Goal: Communication & Community: Answer question/provide support

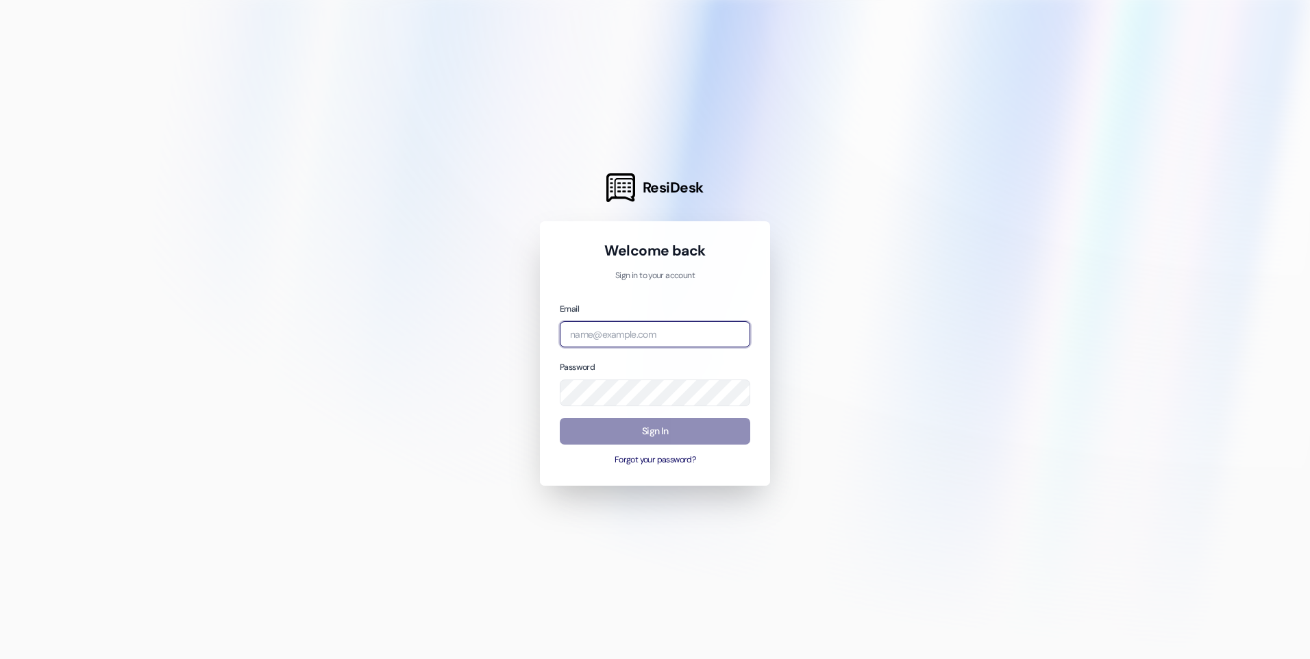
type input "[EMAIL_ADDRESS][DOMAIN_NAME]"
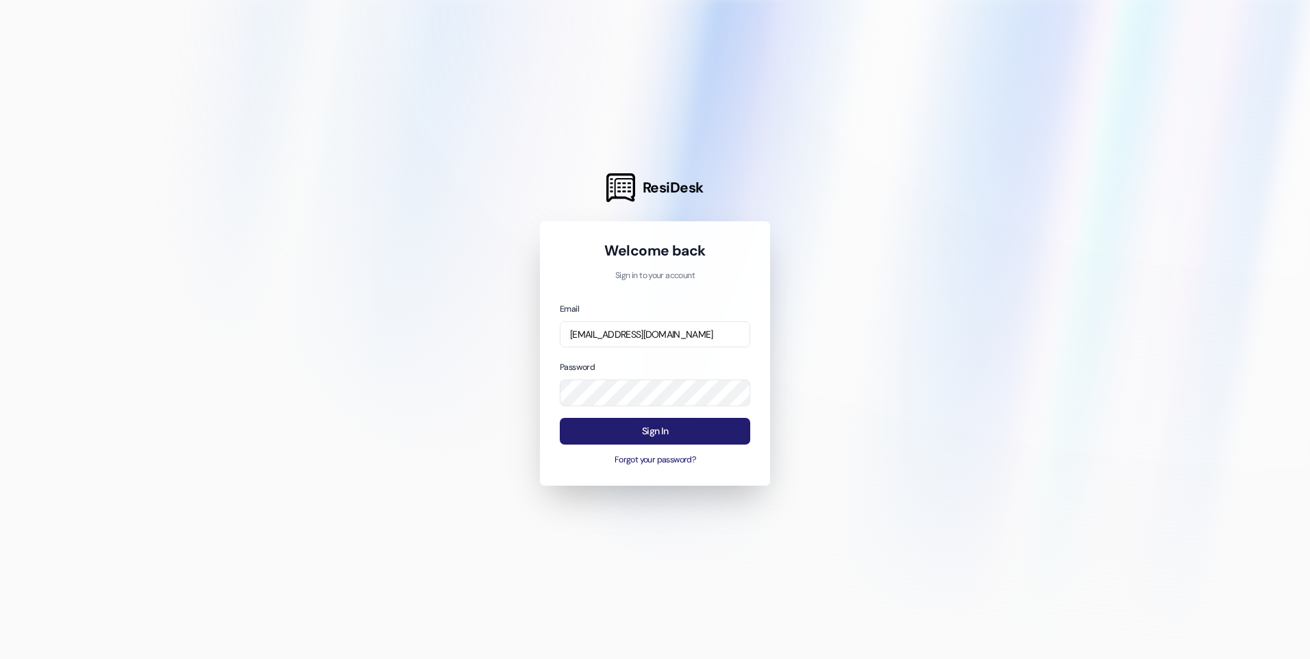
click at [591, 426] on button "Sign In" at bounding box center [655, 431] width 190 height 27
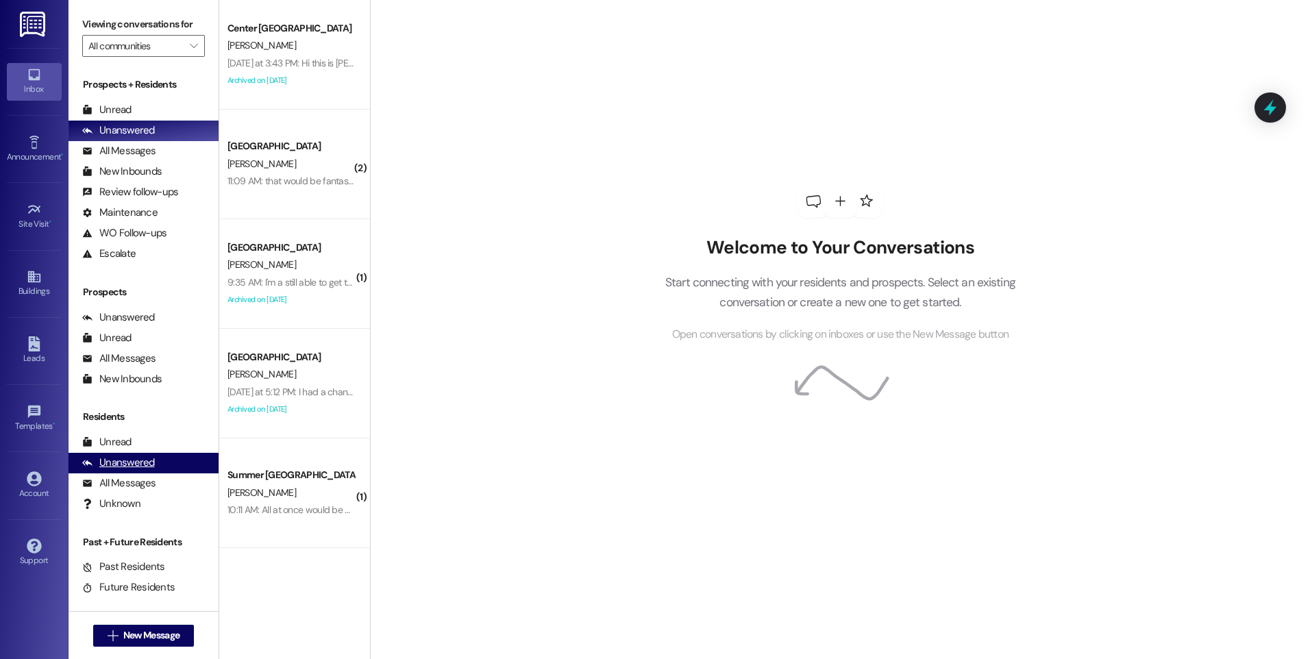
scroll to position [21, 0]
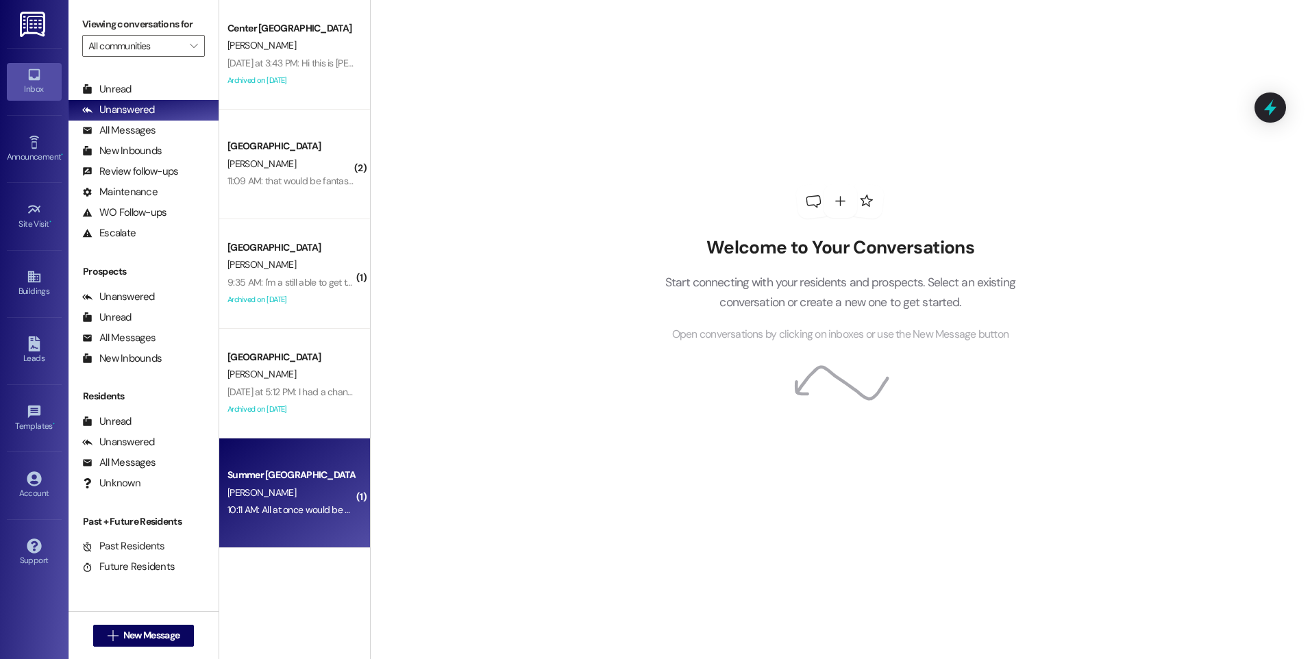
click at [240, 480] on div "Summer [GEOGRAPHIC_DATA]" at bounding box center [290, 475] width 127 height 14
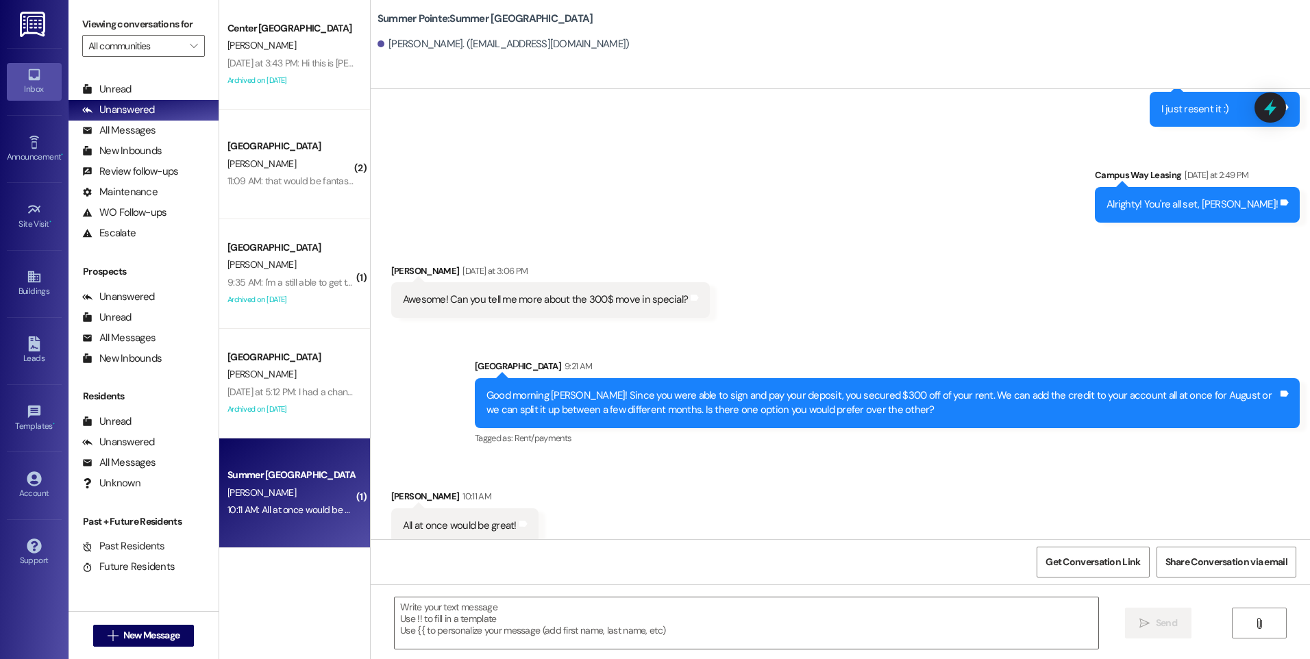
scroll to position [939, 0]
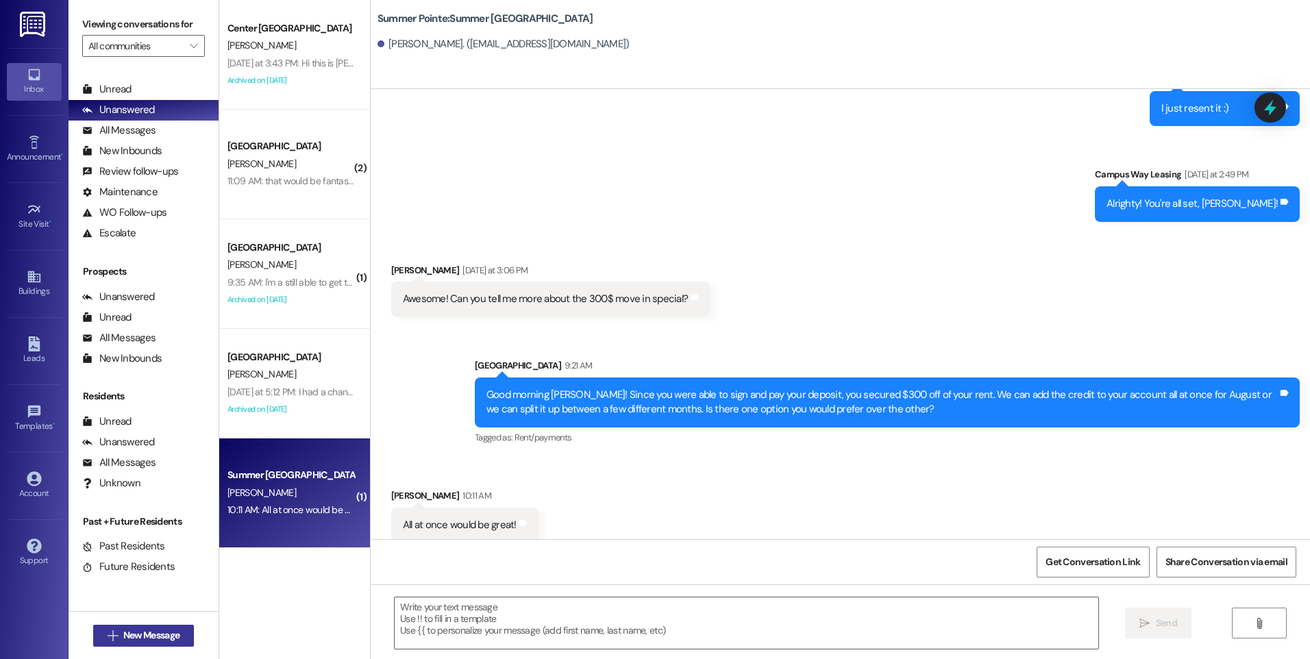
click at [134, 641] on span "New Message" at bounding box center [151, 635] width 56 height 14
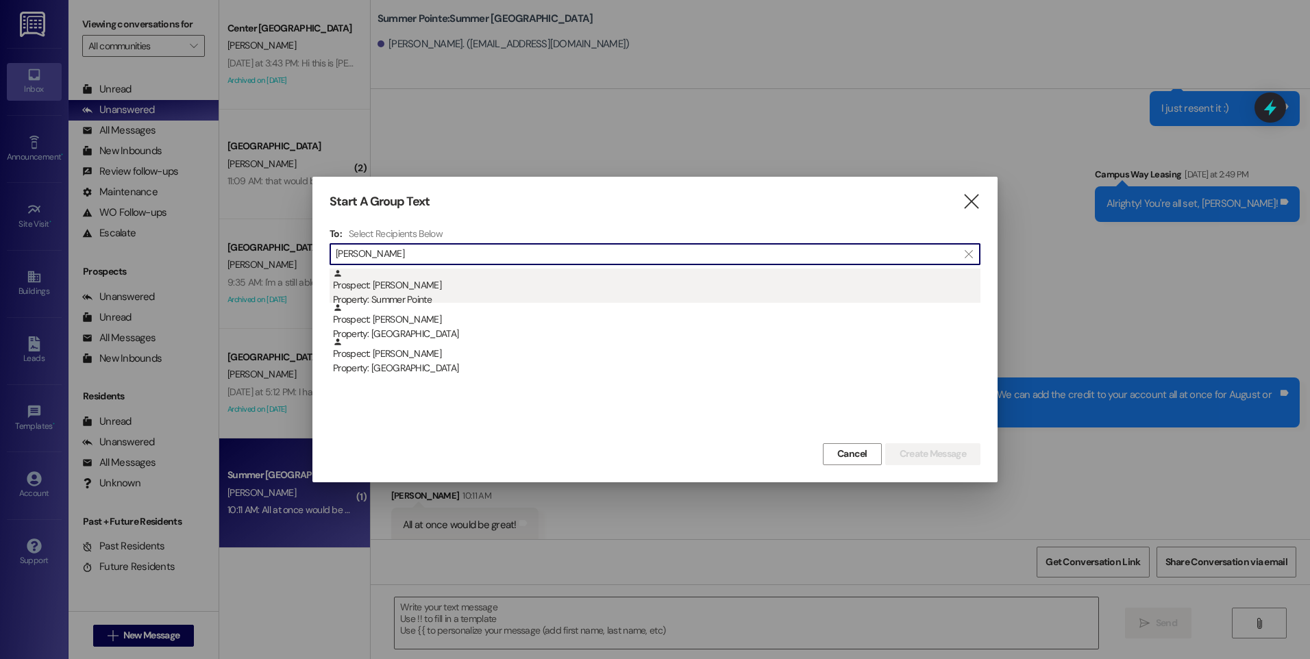
type input "[PERSON_NAME]"
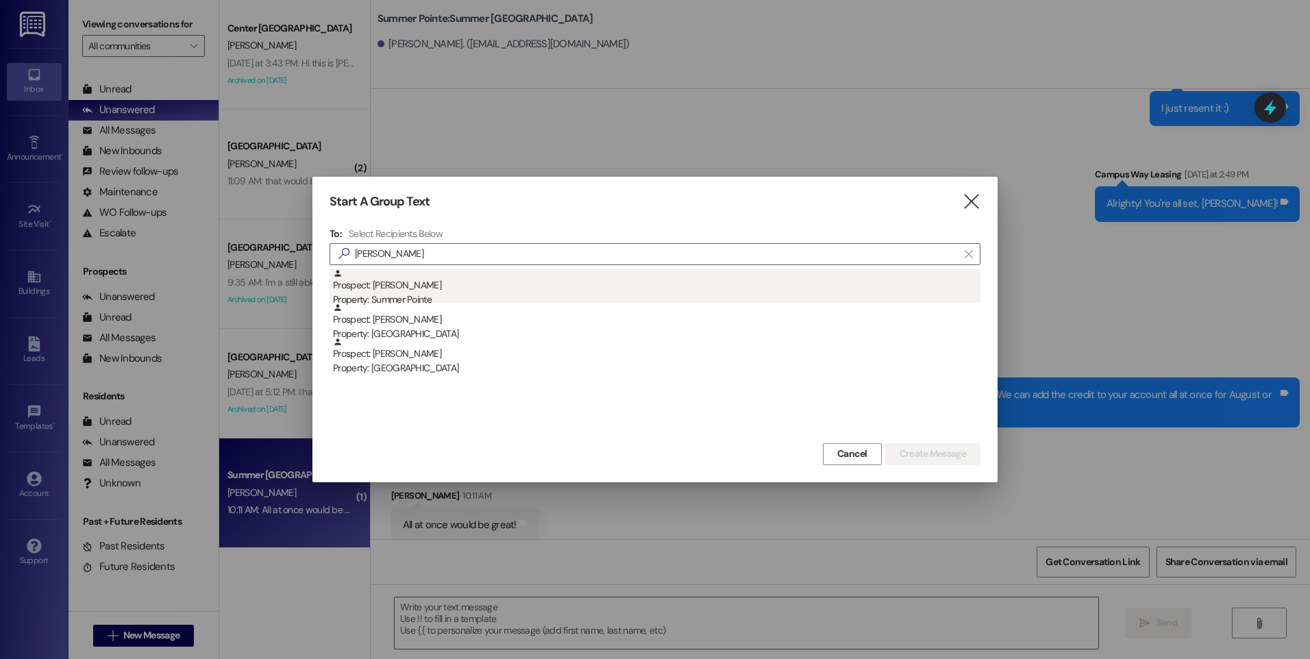
click at [433, 286] on div "Prospect: [PERSON_NAME] Property: Summer Pointe" at bounding box center [657, 288] width 648 height 39
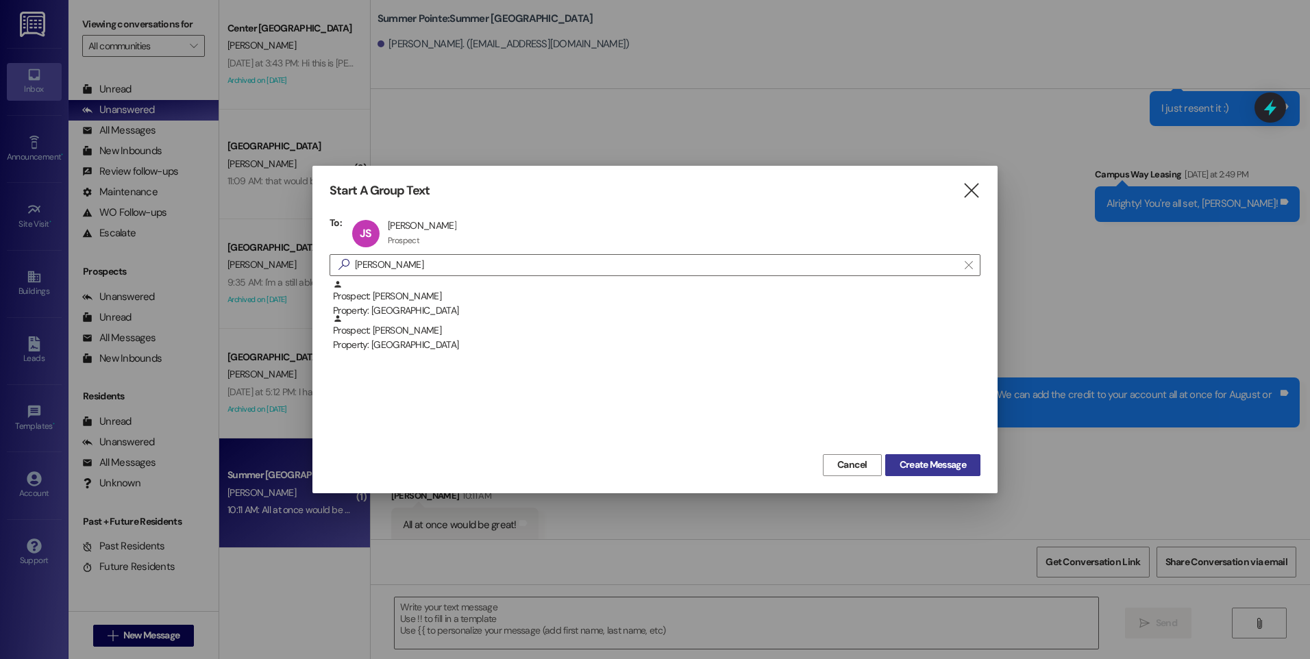
click at [936, 460] on span "Create Message" at bounding box center [933, 465] width 66 height 14
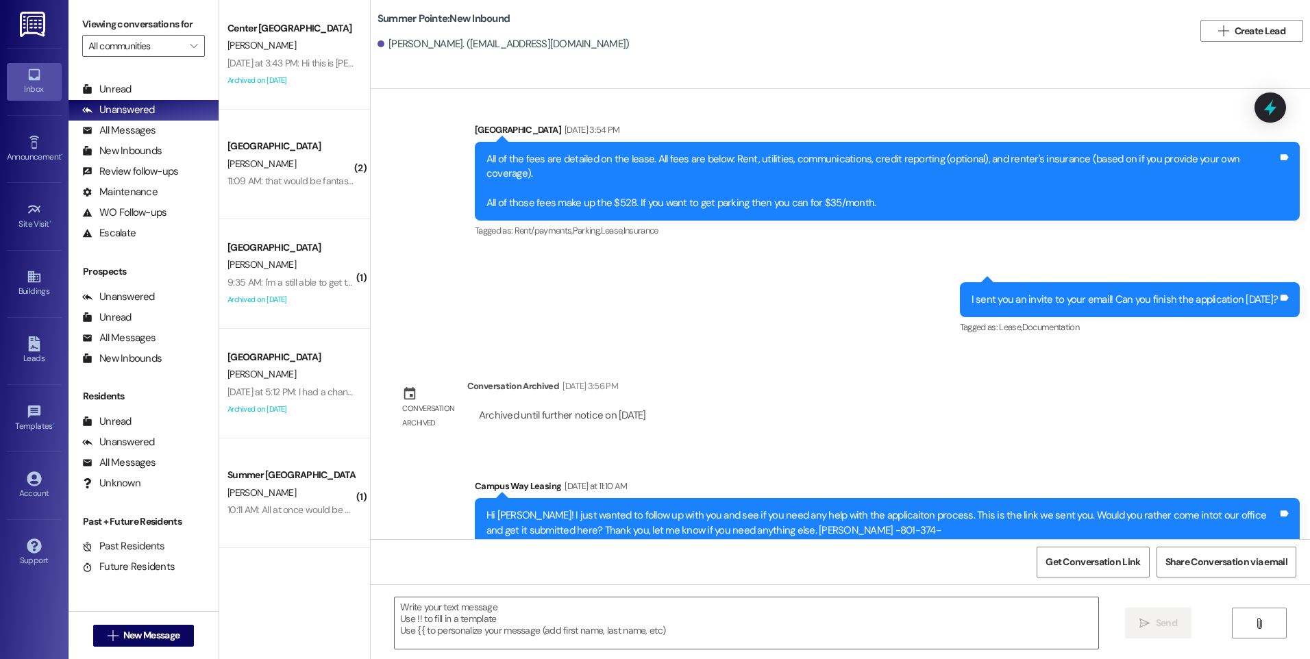
scroll to position [944, 0]
